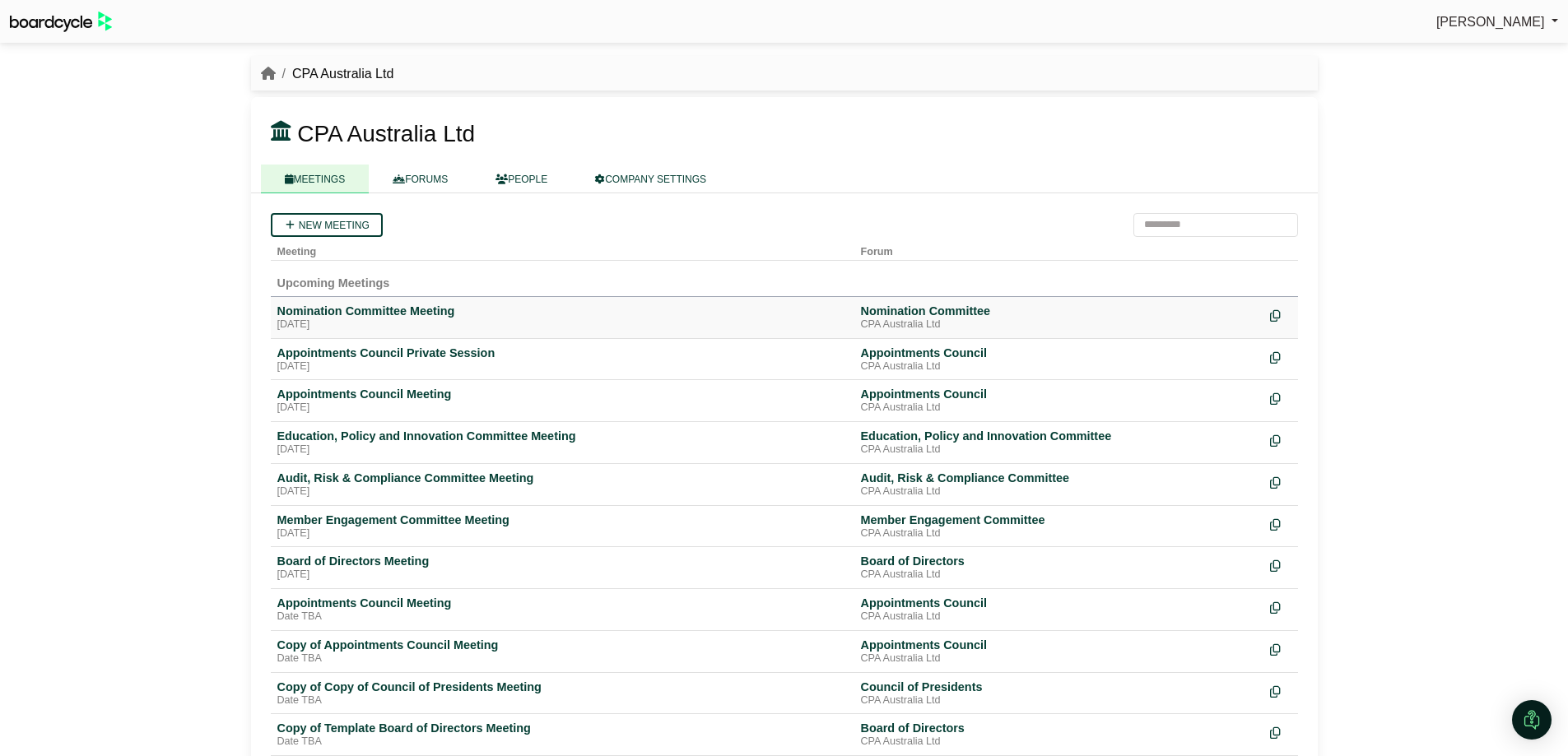
click at [427, 313] on div "Nomination Committee Meeting" at bounding box center [563, 311] width 570 height 15
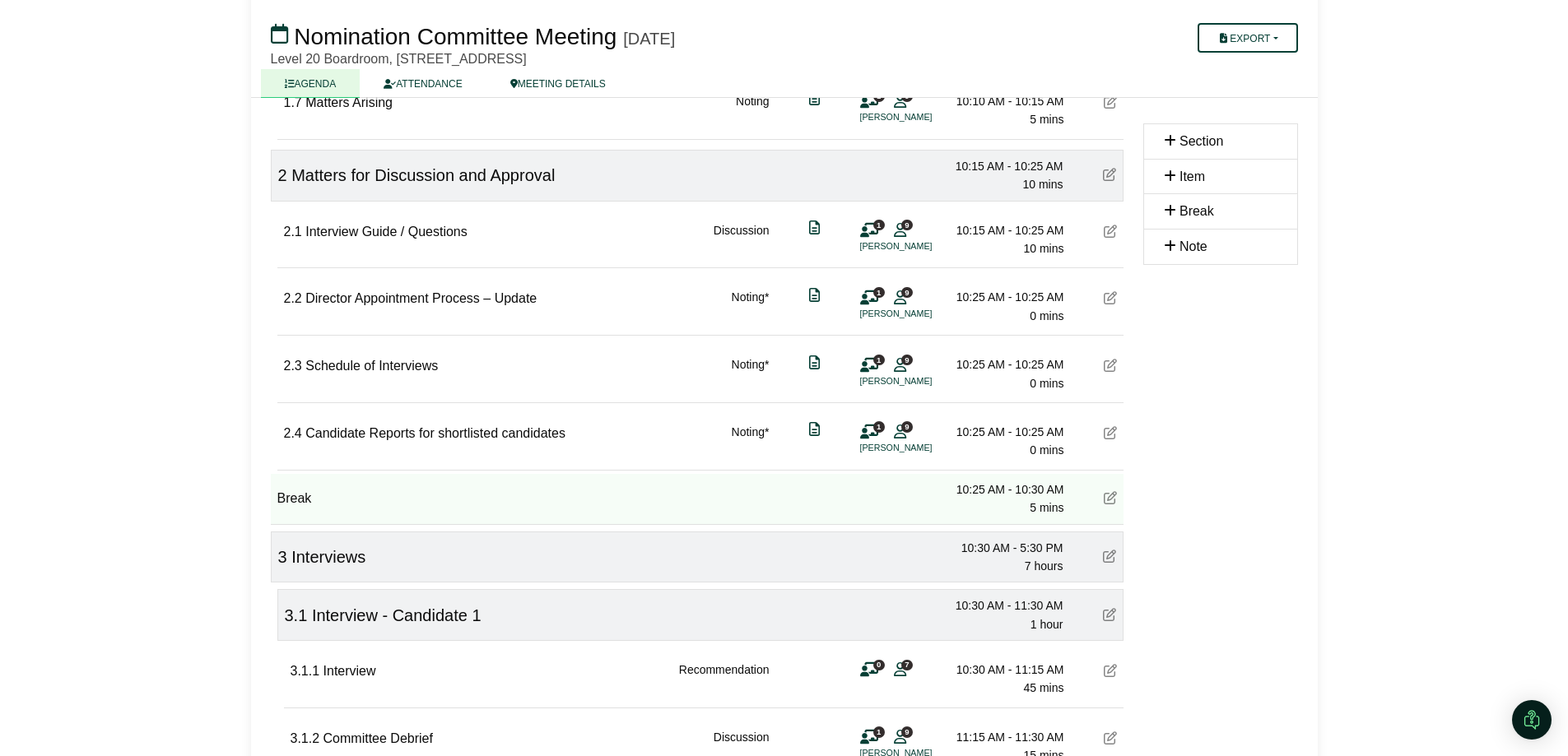
scroll to position [905, 0]
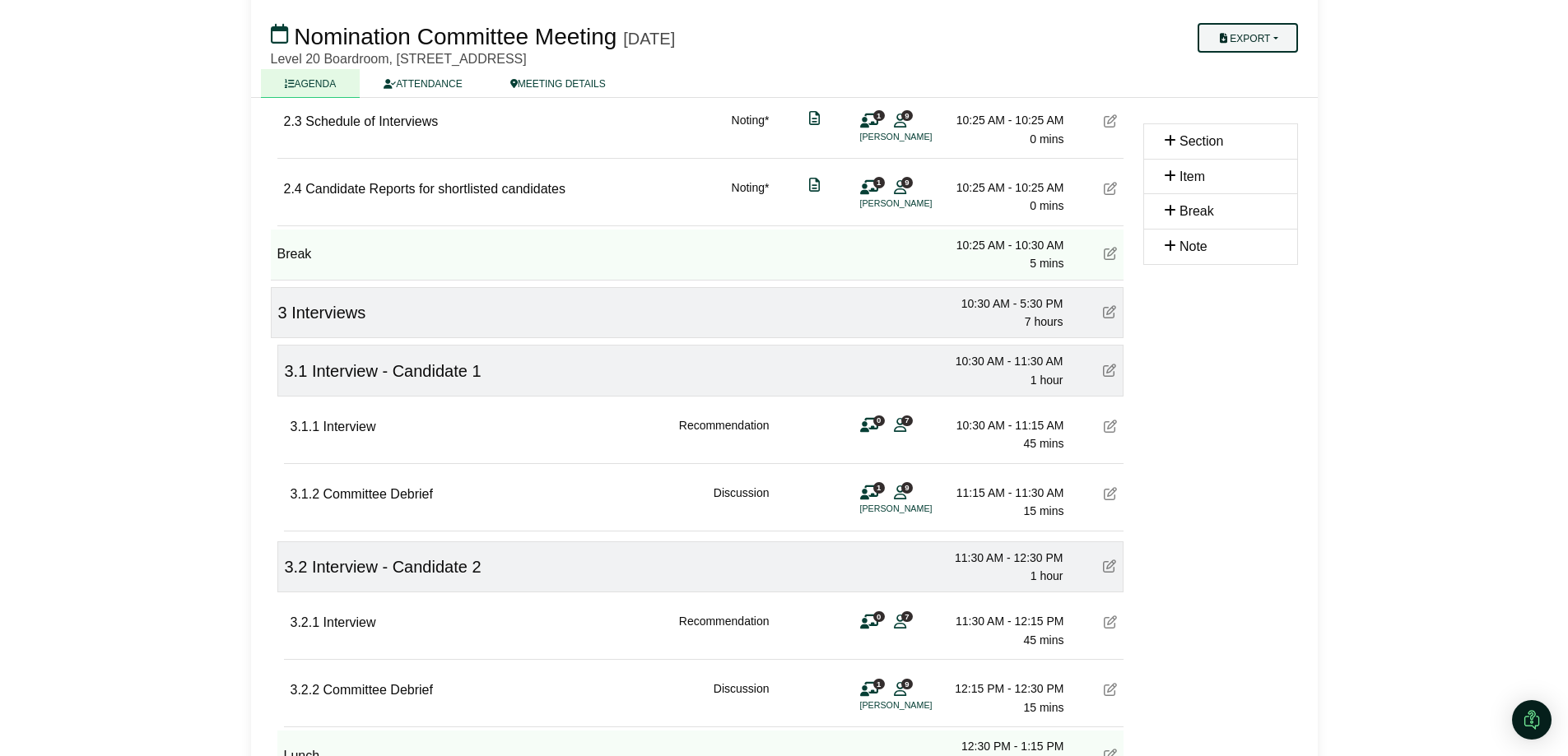
click at [1274, 40] on button "Export" at bounding box center [1248, 38] width 100 height 30
click at [1267, 93] on link "Run Sheet" at bounding box center [1263, 91] width 143 height 25
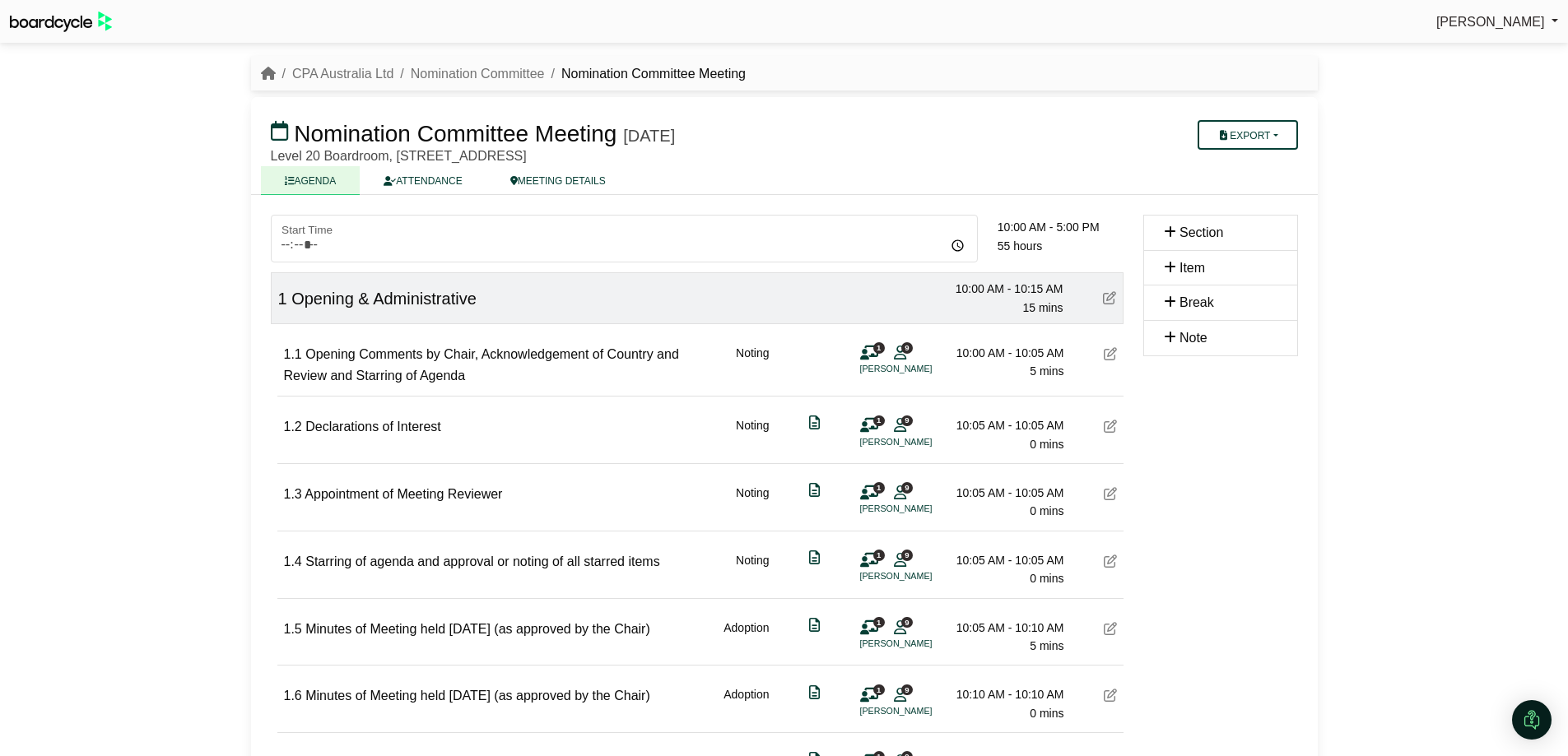
click at [1532, 18] on span "[PERSON_NAME]" at bounding box center [1489, 21] width 108 height 14
click at [1476, 47] on link "Sign Out" at bounding box center [1492, 49] width 131 height 31
